Goal: Information Seeking & Learning: Learn about a topic

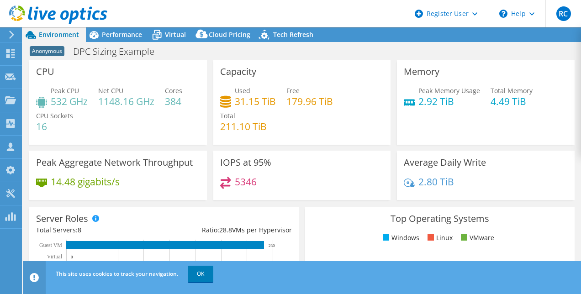
select select "USEast"
select select "USD"
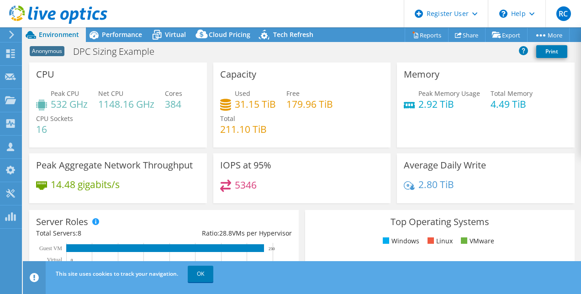
click at [555, 118] on div "Memory Peak Memory Usage 2.92 TiB Total Memory 4.49 TiB" at bounding box center [486, 105] width 178 height 85
click at [136, 32] on span "Performance" at bounding box center [122, 34] width 40 height 9
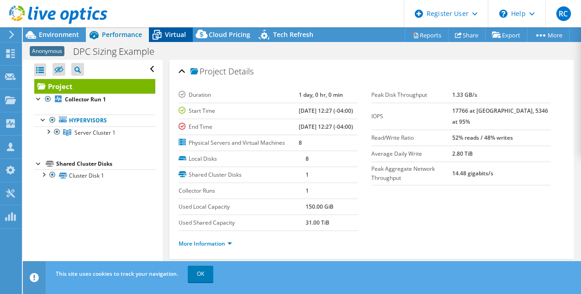
click at [164, 31] on icon at bounding box center [157, 35] width 16 height 16
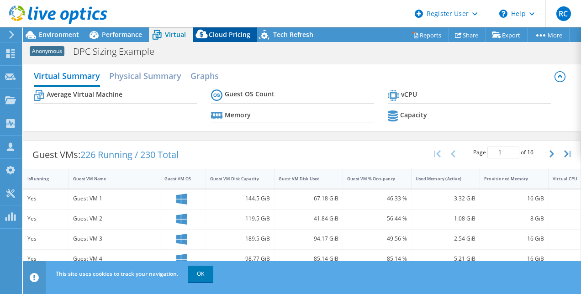
click at [213, 32] on span "Cloud Pricing" at bounding box center [230, 34] width 42 height 9
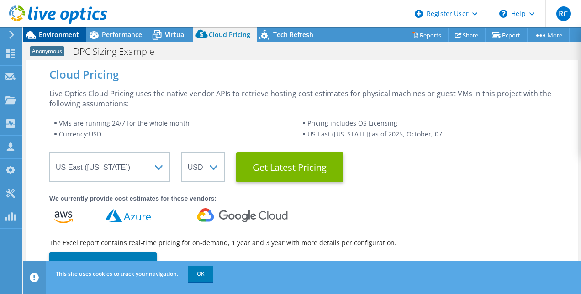
click at [63, 32] on span "Environment" at bounding box center [59, 34] width 40 height 9
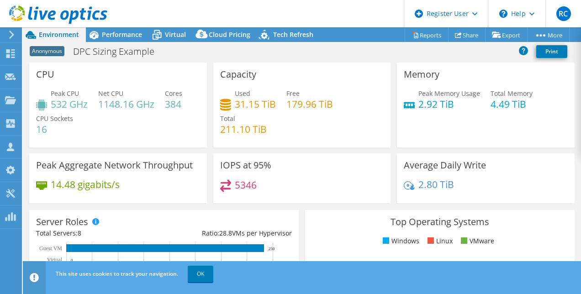
click at [550, 139] on div "Memory Peak Memory Usage 2.92 TiB Total Memory 4.49 TiB" at bounding box center [486, 105] width 178 height 85
click at [543, 160] on div "Average Daily Write 2.80 TiB" at bounding box center [486, 178] width 178 height 50
click at [199, 272] on link "OK" at bounding box center [201, 274] width 26 height 16
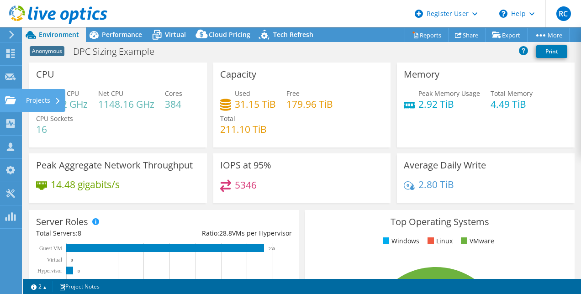
click at [40, 100] on div "Projects" at bounding box center [43, 100] width 44 height 23
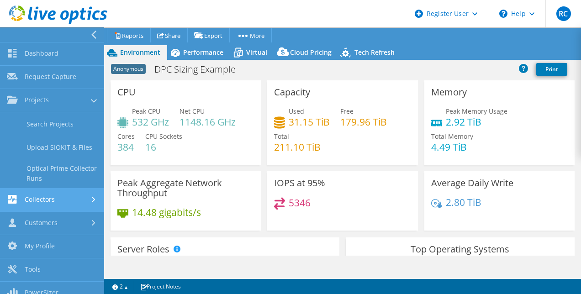
click at [41, 203] on link "Collectors" at bounding box center [52, 200] width 104 height 23
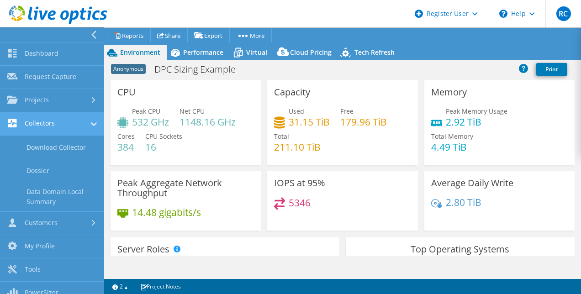
click at [39, 120] on link "Collectors" at bounding box center [52, 123] width 104 height 23
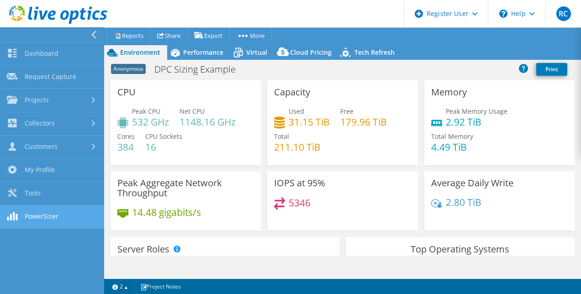
click at [18, 217] on link "PowerSizer" at bounding box center [52, 216] width 104 height 23
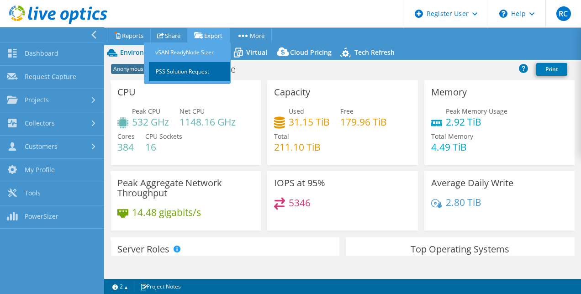
click at [197, 71] on link "PSS Solution Request" at bounding box center [189, 71] width 82 height 19
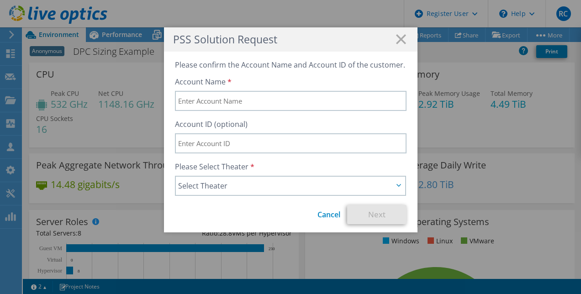
click at [391, 37] on h1 "PSS Solution Request" at bounding box center [290, 39] width 235 height 11
click at [396, 35] on icon at bounding box center [401, 39] width 10 height 10
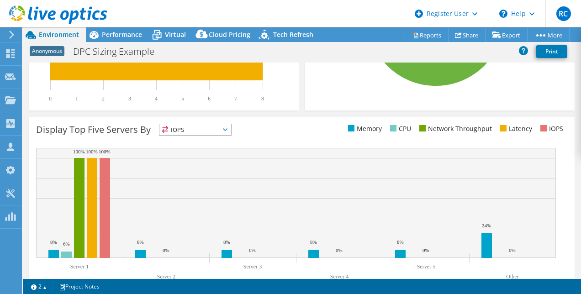
scroll to position [340, 0]
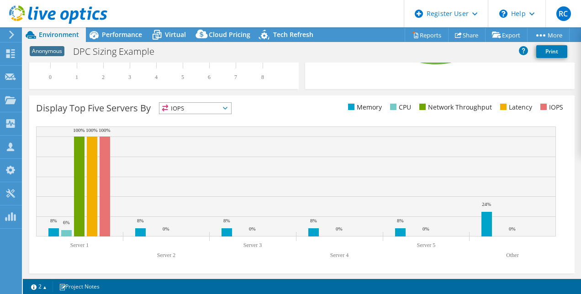
click at [229, 104] on span "IOPS" at bounding box center [195, 108] width 72 height 11
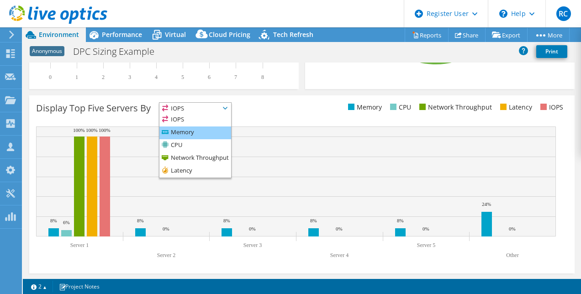
click at [195, 132] on li "Memory" at bounding box center [195, 132] width 72 height 13
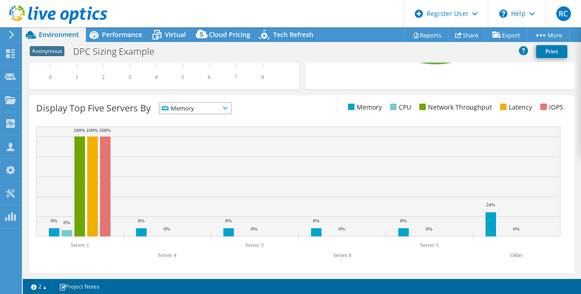
click at [230, 106] on span "Memory" at bounding box center [195, 108] width 72 height 11
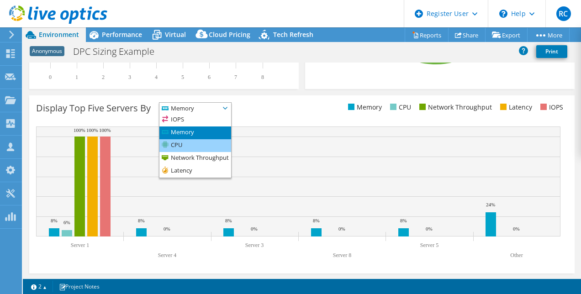
click at [206, 144] on li "CPU" at bounding box center [195, 145] width 72 height 13
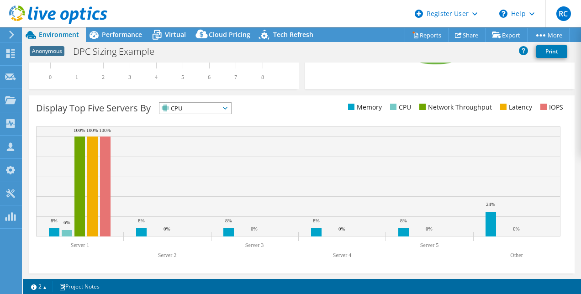
click at [231, 105] on span "CPU" at bounding box center [195, 108] width 72 height 11
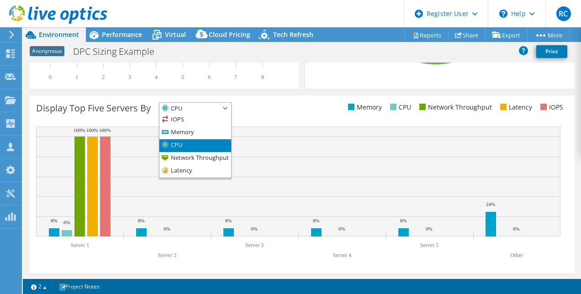
click at [204, 104] on span "CPU" at bounding box center [189, 108] width 60 height 11
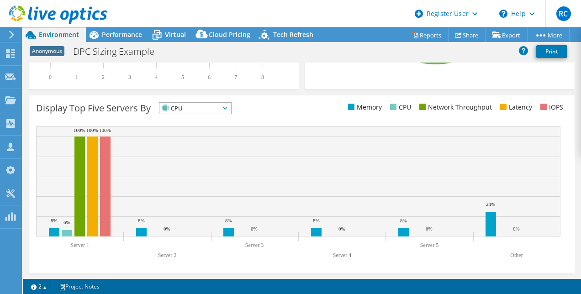
click at [312, 153] on rect at bounding box center [298, 181] width 524 height 110
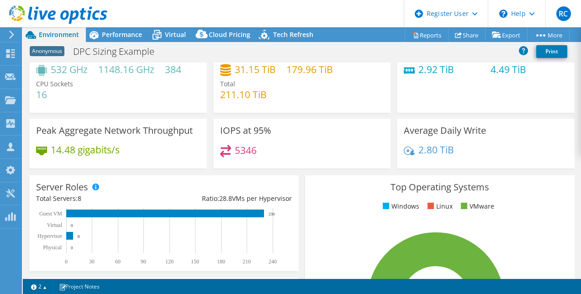
scroll to position [0, 0]
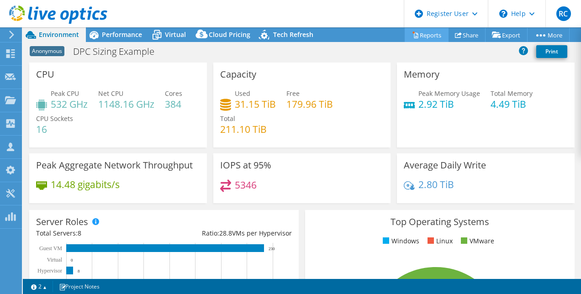
click at [424, 30] on link "Reports" at bounding box center [426, 35] width 44 height 14
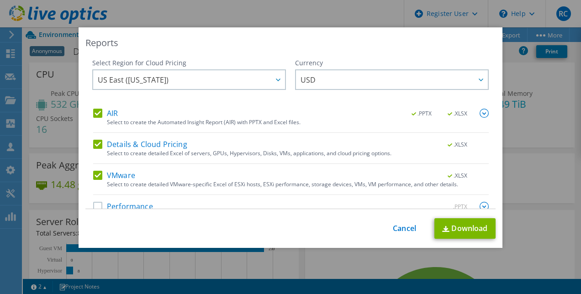
scroll to position [16, 0]
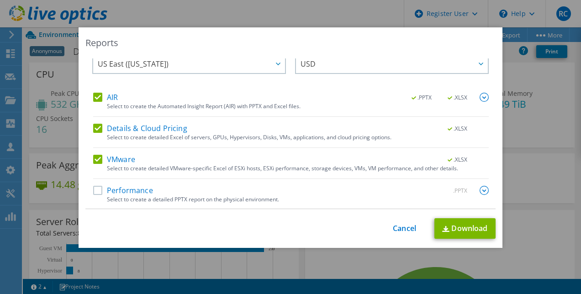
click at [95, 187] on label "Performance" at bounding box center [123, 190] width 60 height 9
click at [0, 0] on input "Performance" at bounding box center [0, 0] width 0 height 0
click at [456, 229] on link "Download" at bounding box center [464, 228] width 61 height 21
click at [393, 226] on link "Cancel" at bounding box center [404, 228] width 23 height 9
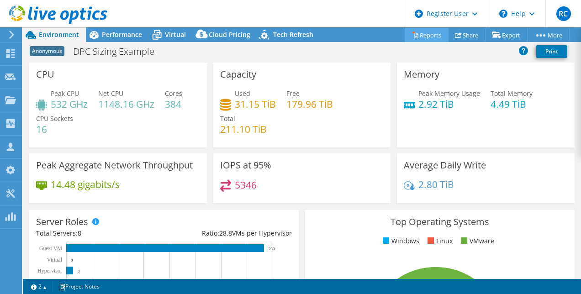
click at [427, 32] on link "Reports" at bounding box center [426, 35] width 44 height 14
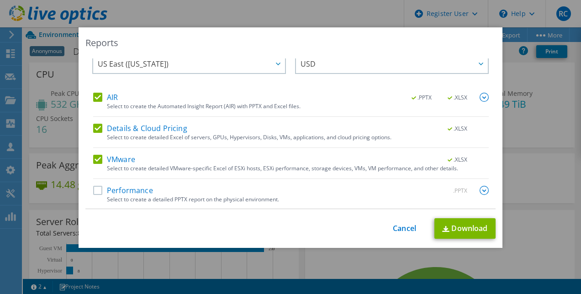
click at [93, 188] on label "Performance" at bounding box center [123, 190] width 60 height 9
click at [0, 0] on input "Performance" at bounding box center [0, 0] width 0 height 0
click at [449, 227] on link "Download" at bounding box center [464, 228] width 61 height 21
click at [401, 226] on link "Cancel" at bounding box center [404, 228] width 23 height 9
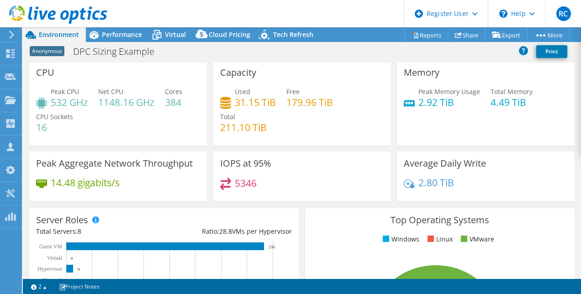
scroll to position [0, 0]
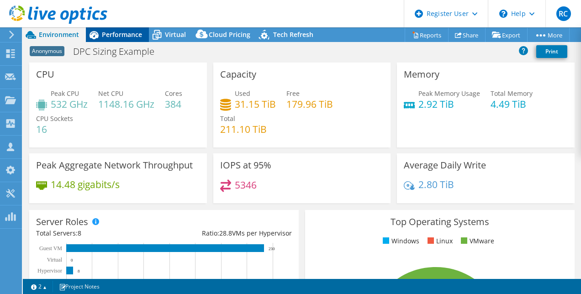
click at [110, 31] on span "Performance" at bounding box center [122, 34] width 40 height 9
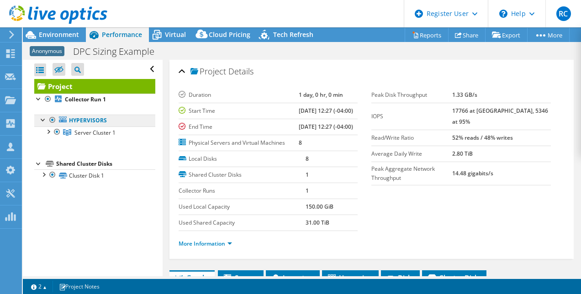
click at [79, 119] on link "Hypervisors" at bounding box center [94, 121] width 121 height 12
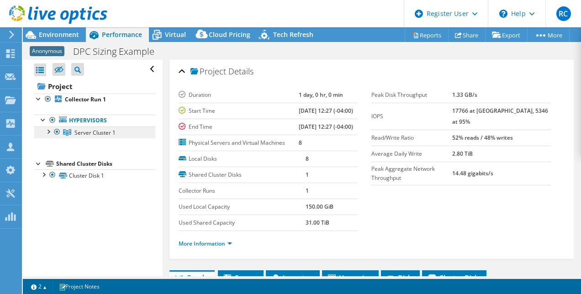
click at [81, 133] on span "Server Cluster 1" at bounding box center [94, 133] width 41 height 8
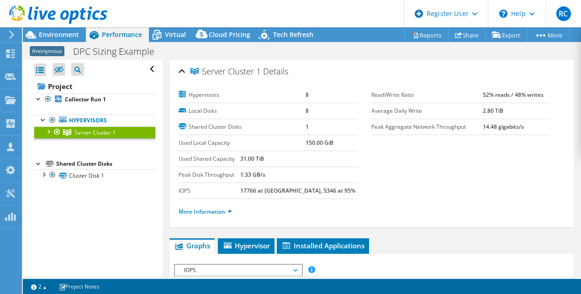
click at [48, 128] on div at bounding box center [47, 130] width 9 height 9
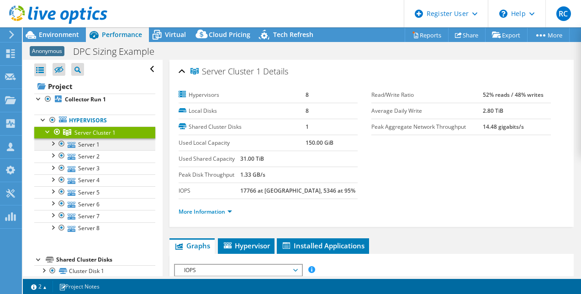
click at [55, 144] on div at bounding box center [52, 142] width 9 height 9
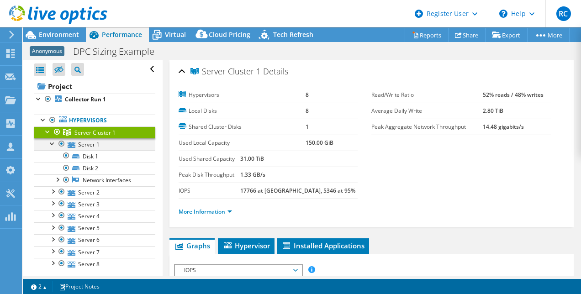
click at [53, 142] on div at bounding box center [52, 142] width 9 height 9
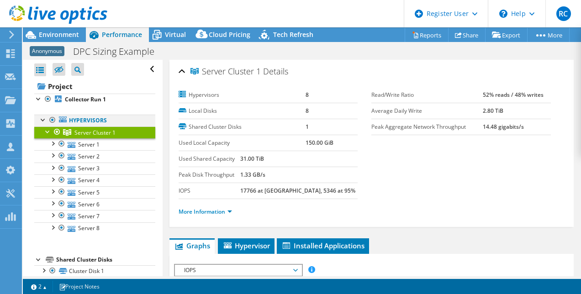
click at [42, 120] on div at bounding box center [43, 119] width 9 height 9
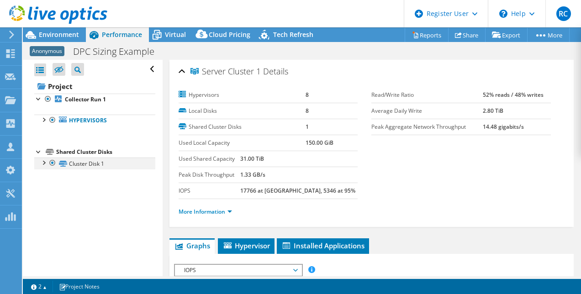
click at [44, 161] on div at bounding box center [43, 162] width 9 height 9
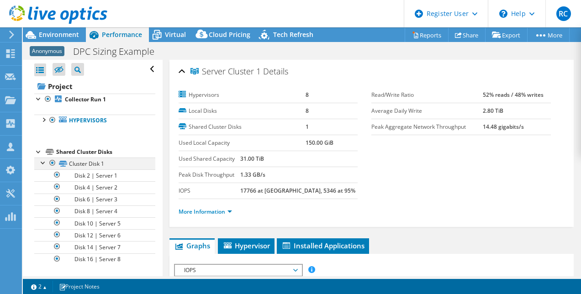
click at [42, 161] on div at bounding box center [43, 162] width 9 height 9
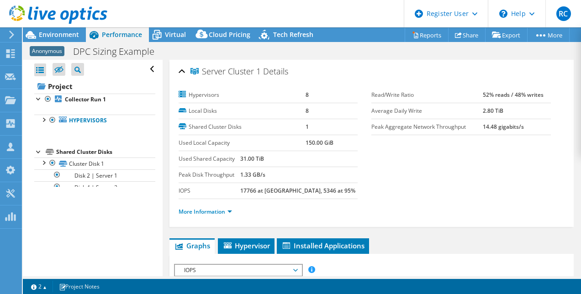
click at [84, 153] on div "Shared Cluster Disks" at bounding box center [105, 152] width 99 height 11
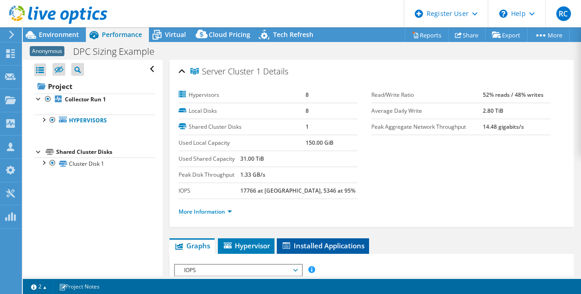
click at [318, 241] on span "Installed Applications" at bounding box center [322, 245] width 83 height 9
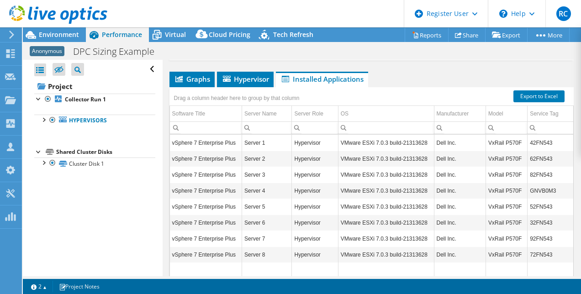
scroll to position [166, 0]
click at [63, 29] on div at bounding box center [53, 15] width 107 height 31
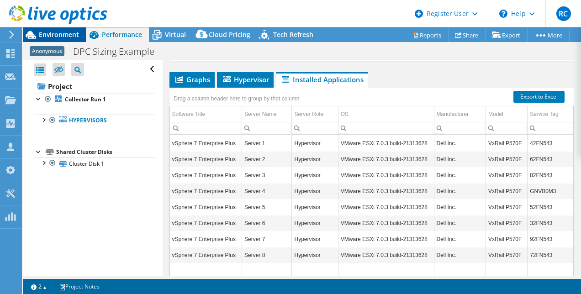
click at [68, 37] on span "Environment" at bounding box center [59, 34] width 40 height 9
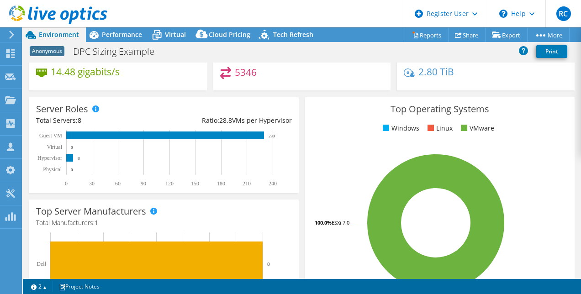
scroll to position [115, 0]
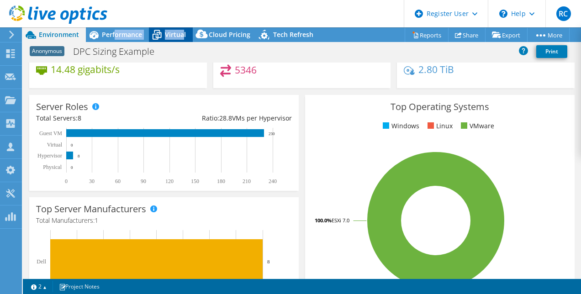
drag, startPoint x: 114, startPoint y: 40, endPoint x: 182, endPoint y: 32, distance: 68.1
click at [182, 32] on div "Environment Performance Virtual Upgrades Cloud Pricing Tech Refresh" at bounding box center [171, 34] width 297 height 15
drag, startPoint x: 182, startPoint y: 32, endPoint x: 170, endPoint y: 37, distance: 13.1
click at [170, 37] on span "Virtual" at bounding box center [175, 34] width 21 height 9
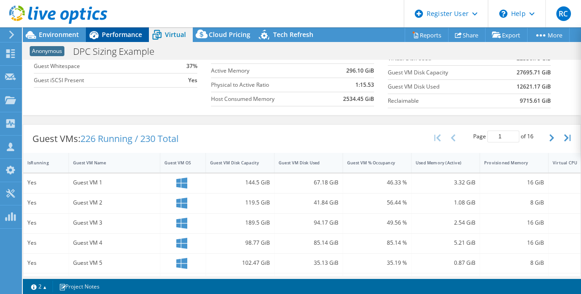
click at [102, 35] on span "Performance" at bounding box center [122, 34] width 40 height 9
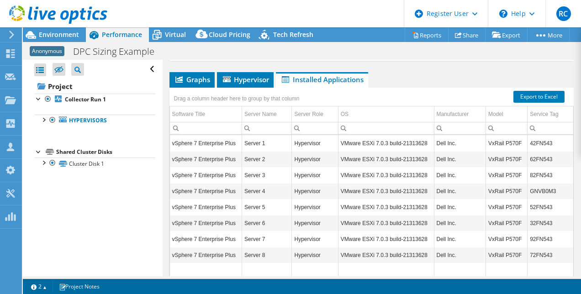
scroll to position [0, 0]
click at [63, 34] on span "Environment" at bounding box center [59, 34] width 40 height 9
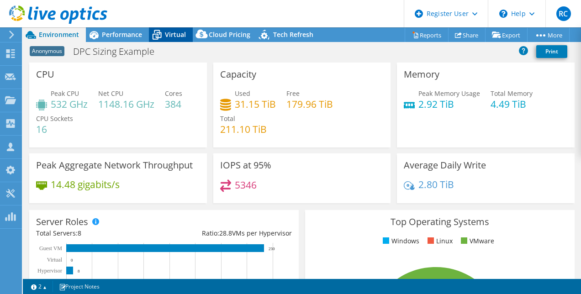
click at [164, 28] on div "Virtual" at bounding box center [171, 34] width 44 height 15
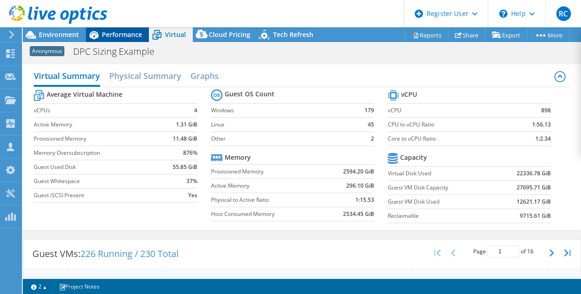
click at [123, 29] on div "Performance" at bounding box center [117, 34] width 63 height 15
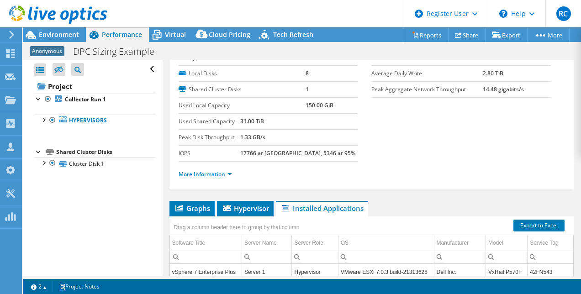
scroll to position [9, 0]
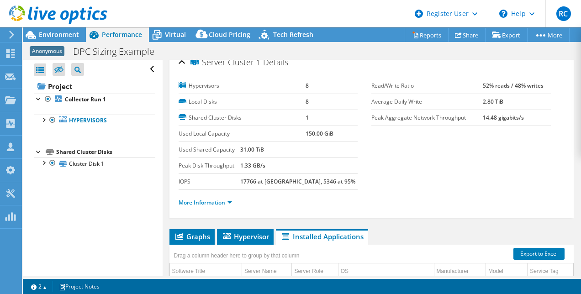
click at [56, 29] on div at bounding box center [53, 15] width 107 height 31
click at [61, 36] on span "Environment" at bounding box center [59, 34] width 40 height 9
